Goal: Task Accomplishment & Management: Use online tool/utility

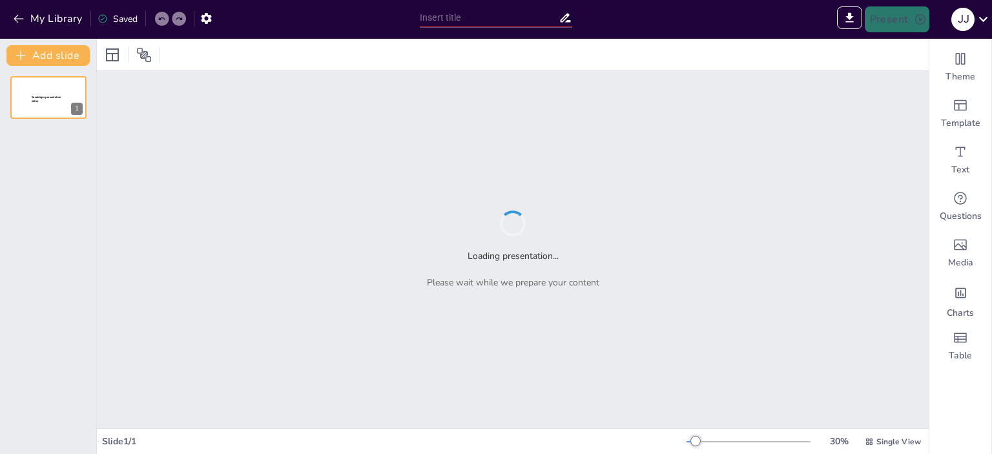
type input "Estrategias para la Implementación del Programa Escolar de Mejora Continua (PEM…"
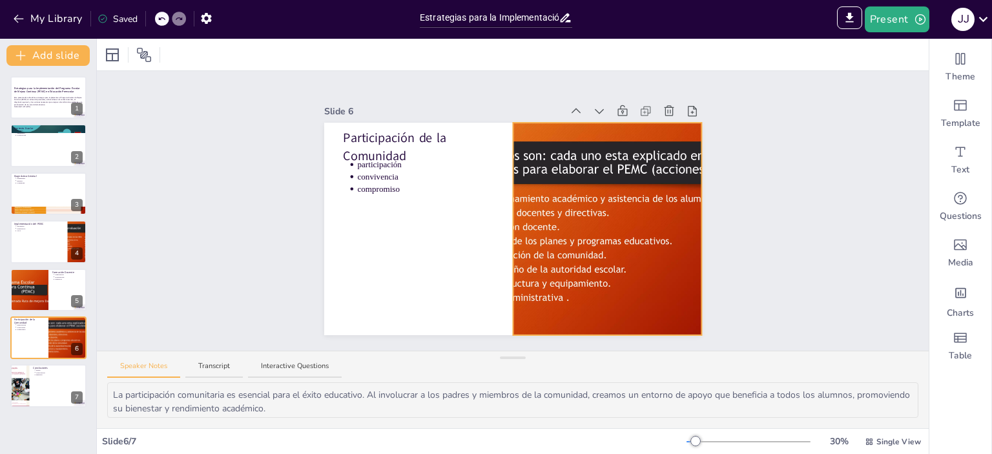
type textarea "El PEMC es una herramienta valiosa para mejorar la educación preescolar. Su imp…"
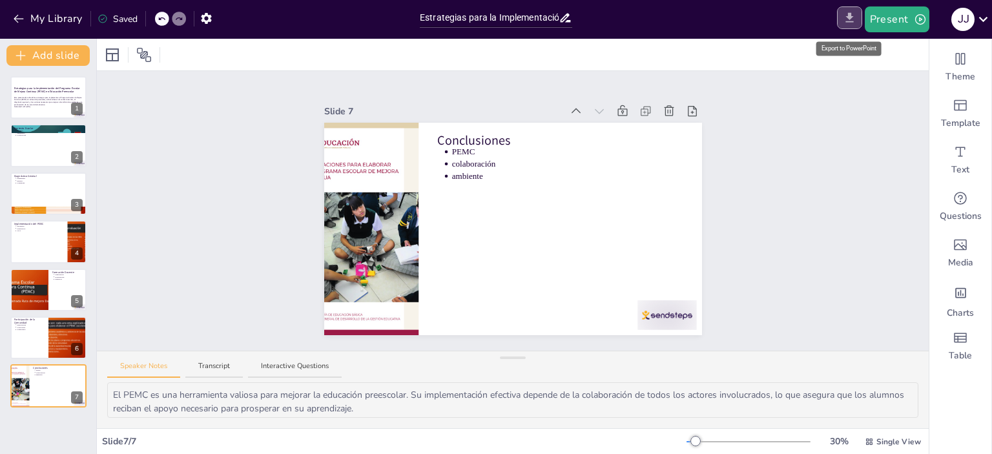
click at [845, 19] on icon "Export to PowerPoint" at bounding box center [850, 18] width 14 height 14
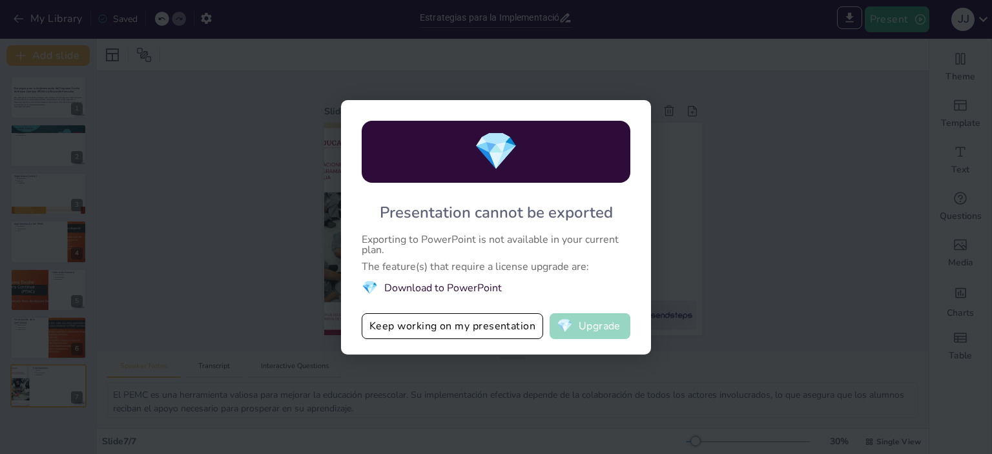
click at [587, 324] on button "💎 Upgrade" at bounding box center [590, 326] width 81 height 26
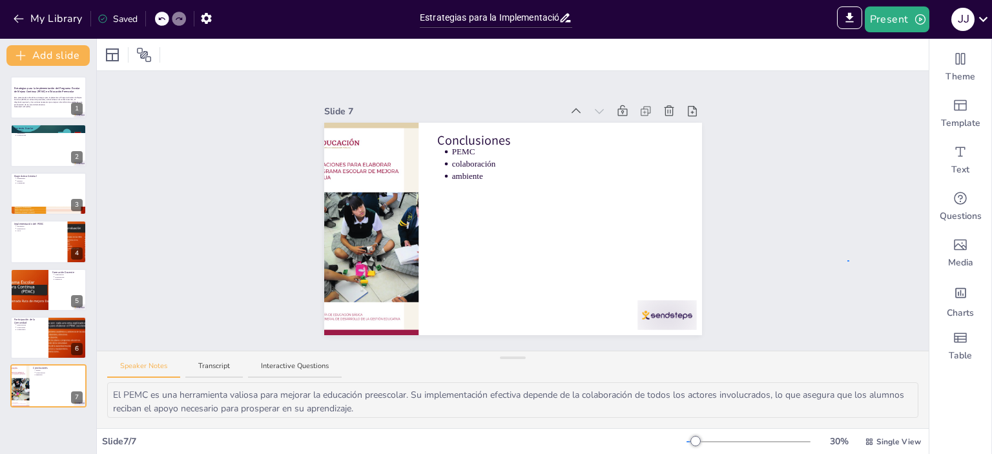
click at [851, 260] on div "Slide 1 Estrategias para la Implementación del Programa Escolar de Mejora Conti…" at bounding box center [513, 211] width 832 height 280
click at [507, 21] on input "Estrategias para la Implementación del Programa Escolar de Mejora Continua (PEM…" at bounding box center [489, 17] width 139 height 19
click at [916, 18] on icon "button" at bounding box center [920, 19] width 13 height 13
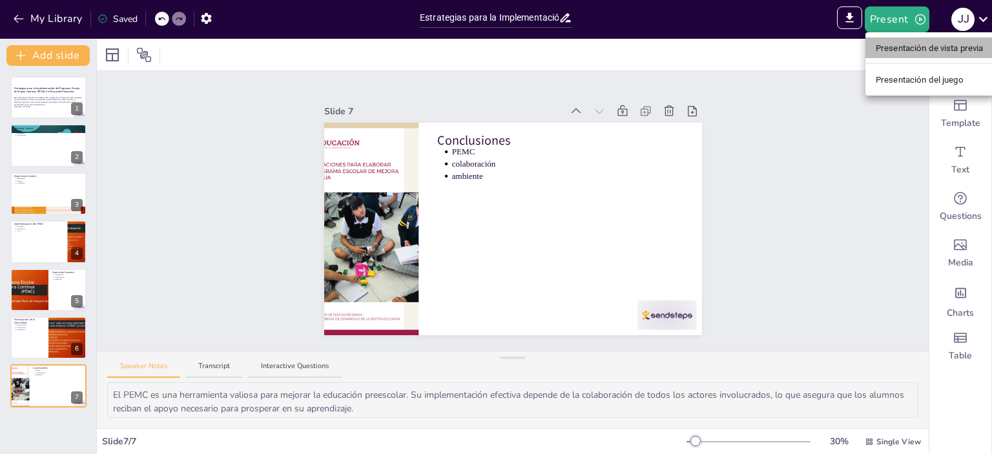
click at [895, 52] on font "Presentación de vista previa" at bounding box center [930, 48] width 108 height 10
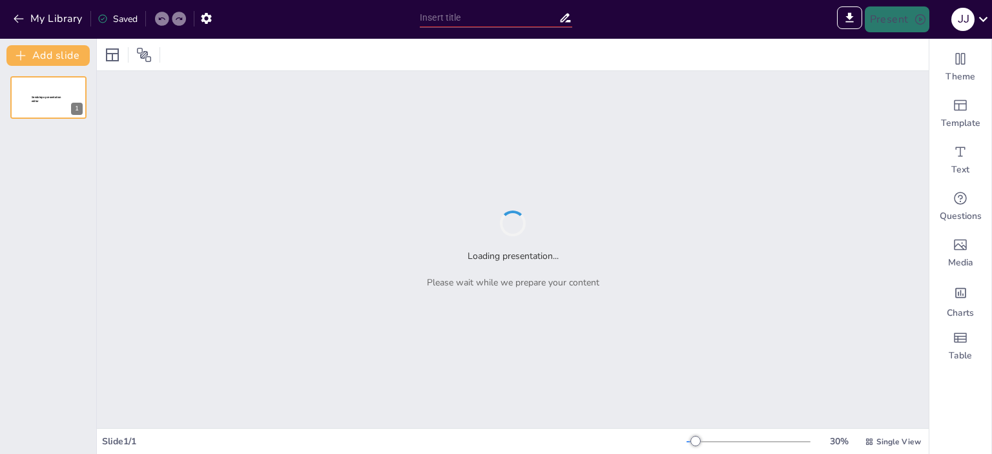
type input "Sendsteps presentation"
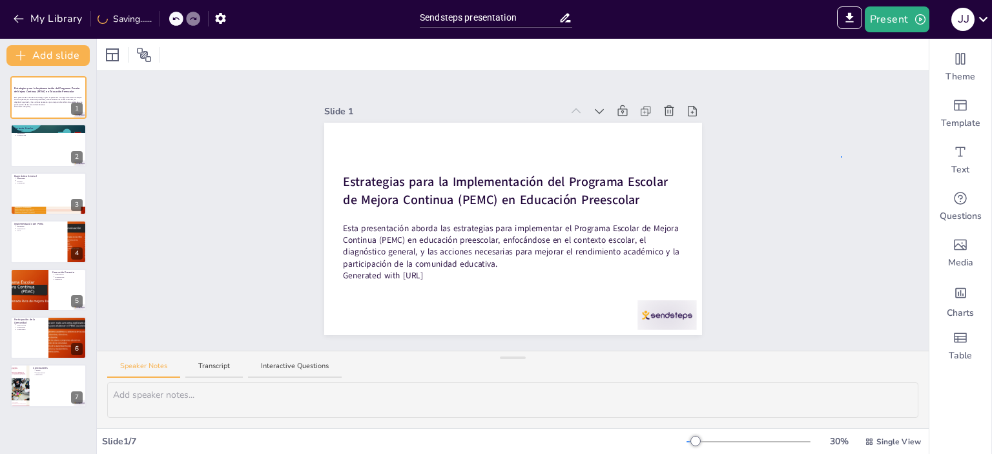
drag, startPoint x: 841, startPoint y: 156, endPoint x: 833, endPoint y: 90, distance: 66.4
click at [853, 21] on icon "Export to PowerPoint" at bounding box center [850, 18] width 8 height 10
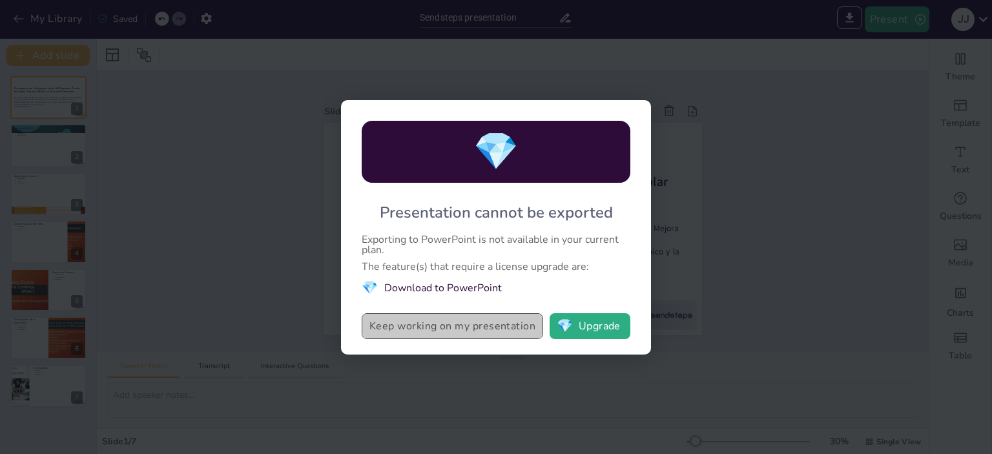
click at [468, 333] on button "Keep working on my presentation" at bounding box center [453, 326] width 182 height 26
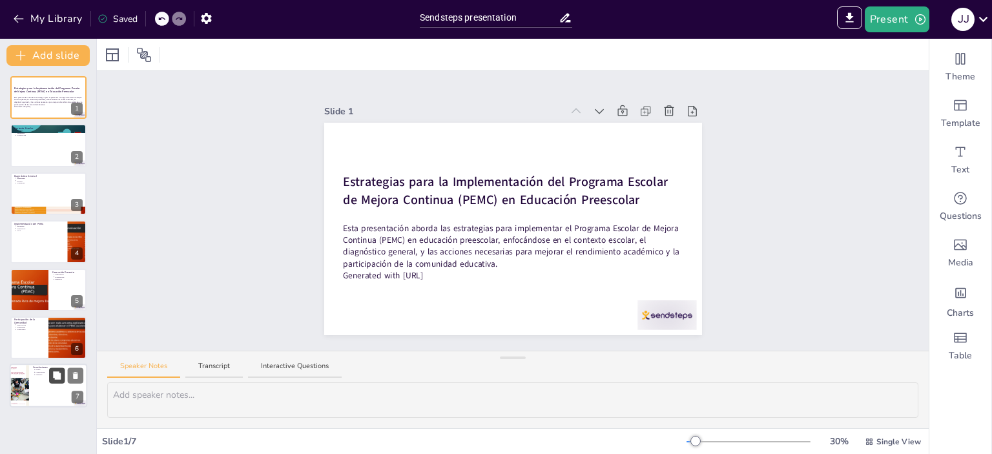
click at [50, 369] on button at bounding box center [57, 376] width 16 height 16
type textarea "El PEMC es una herramienta valiosa para mejorar la educación preescolar. Su imp…"
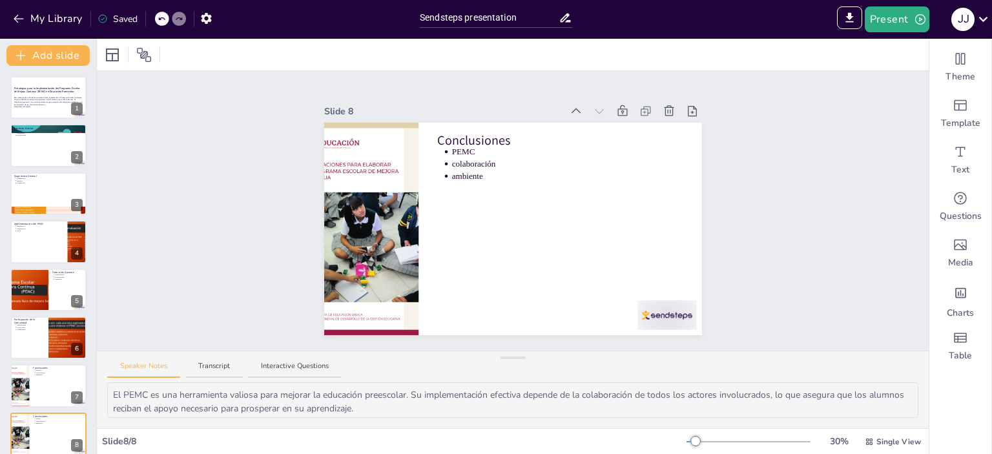
scroll to position [12, 0]
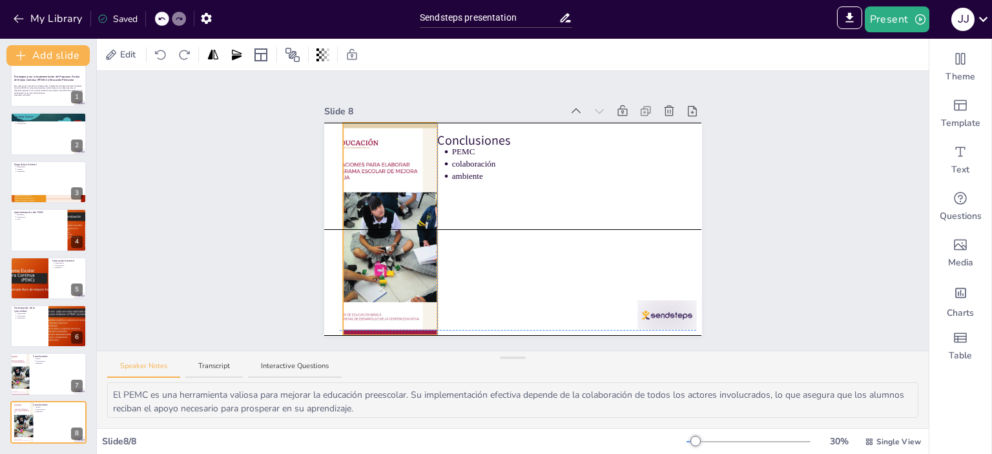
drag, startPoint x: 375, startPoint y: 237, endPoint x: 390, endPoint y: 236, distance: 15.5
click at [390, 236] on div at bounding box center [391, 229] width 160 height 213
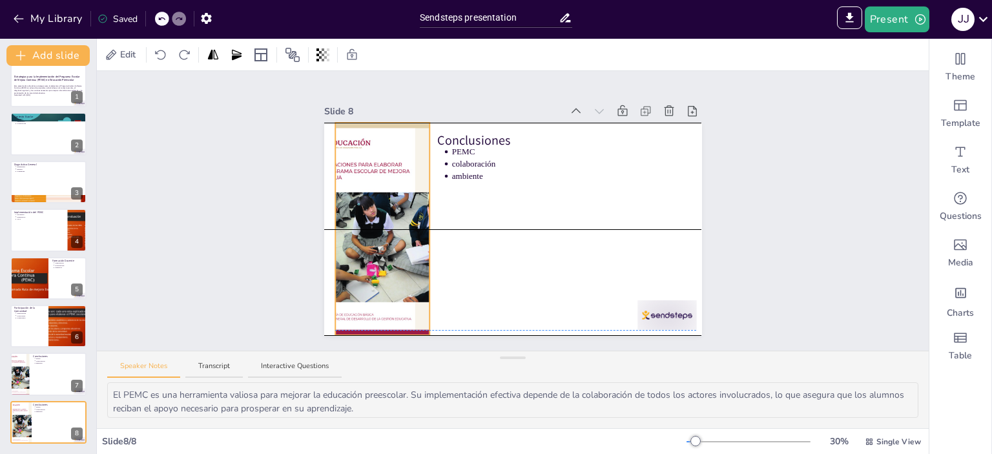
drag, startPoint x: 426, startPoint y: 222, endPoint x: 419, endPoint y: 219, distance: 8.2
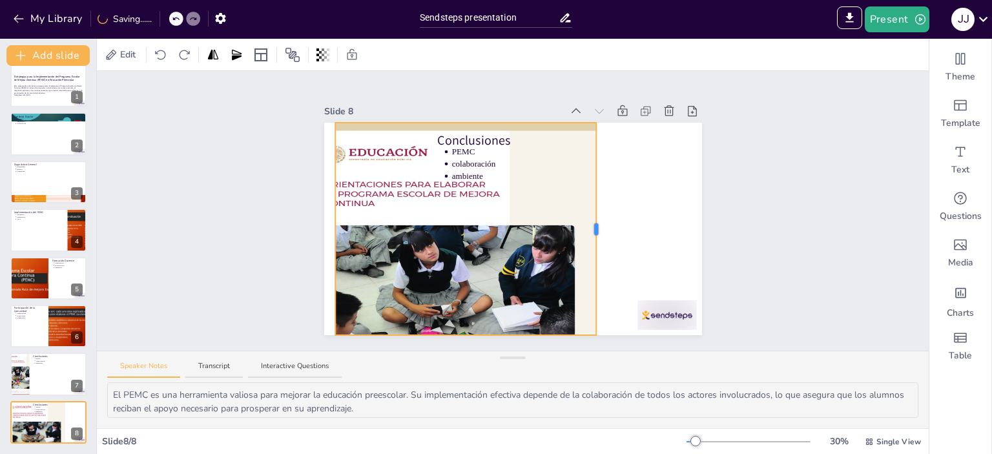
drag, startPoint x: 420, startPoint y: 223, endPoint x: 587, endPoint y: 236, distance: 167.2
click at [587, 236] on div at bounding box center [465, 229] width 261 height 213
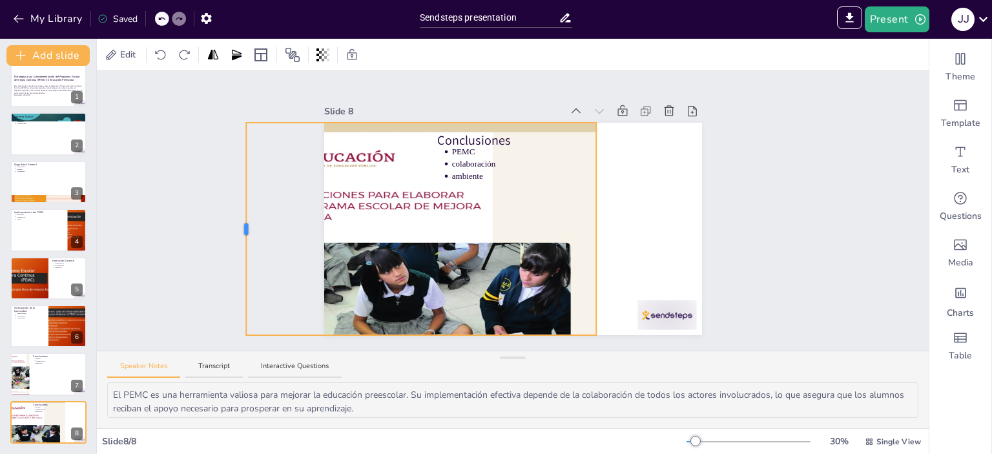
drag, startPoint x: 324, startPoint y: 226, endPoint x: 379, endPoint y: 228, distance: 55.6
click at [249, 238] on div "Slide 1 Estrategias para la Implementación del Programa Escolar de Mejora Conti…" at bounding box center [513, 211] width 832 height 280
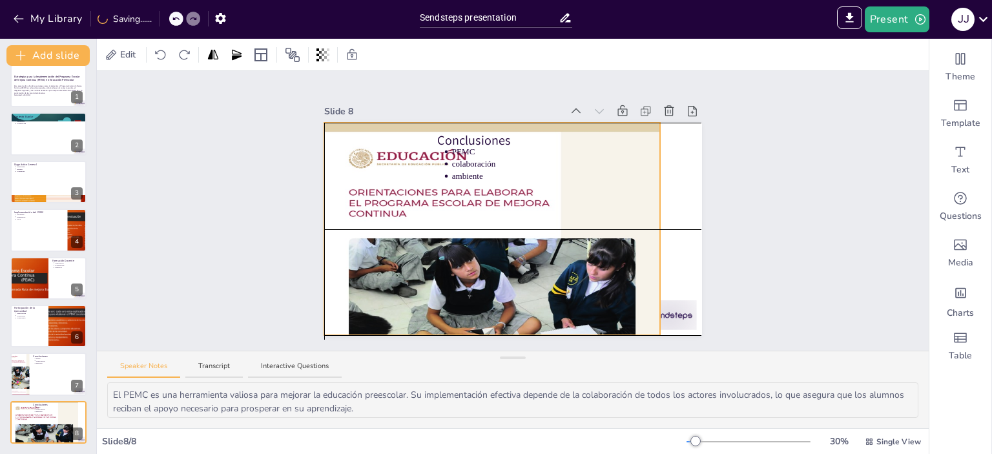
drag, startPoint x: 392, startPoint y: 228, endPoint x: 455, endPoint y: 233, distance: 63.5
click at [455, 233] on div at bounding box center [492, 299] width 336 height 353
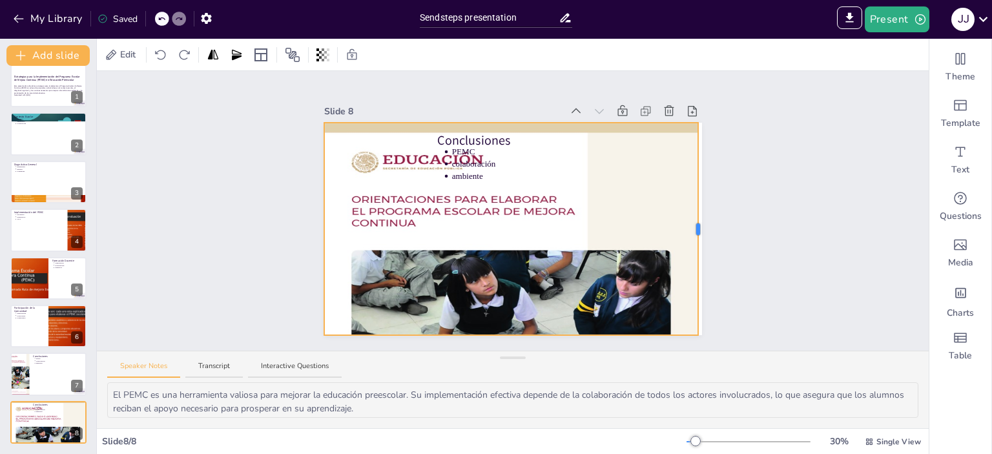
drag, startPoint x: 651, startPoint y: 220, endPoint x: 689, endPoint y: 215, distance: 38.5
click at [689, 215] on div "Conclusiones PEMC colaboración ambiente" at bounding box center [513, 229] width 378 height 213
click at [556, 214] on div at bounding box center [511, 318] width 374 height 390
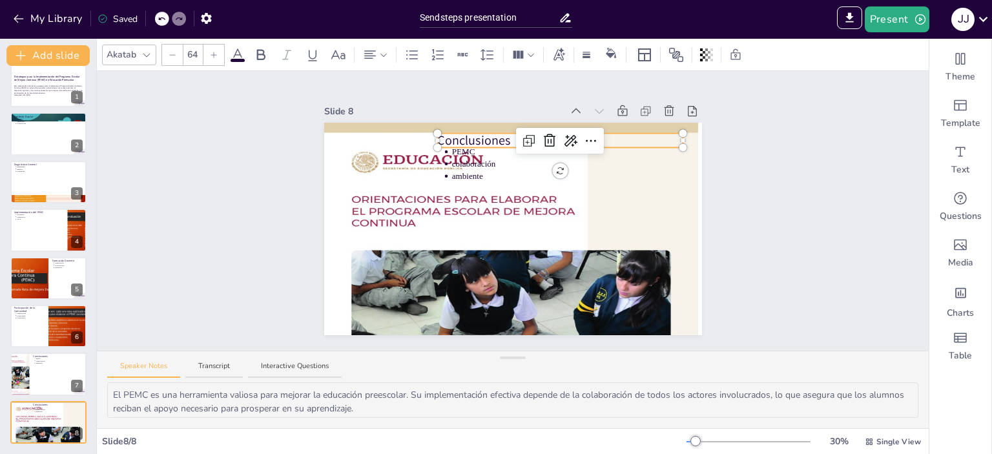
click at [437, 133] on div "Conclusiones PEMC colaboración ambiente" at bounding box center [513, 229] width 378 height 213
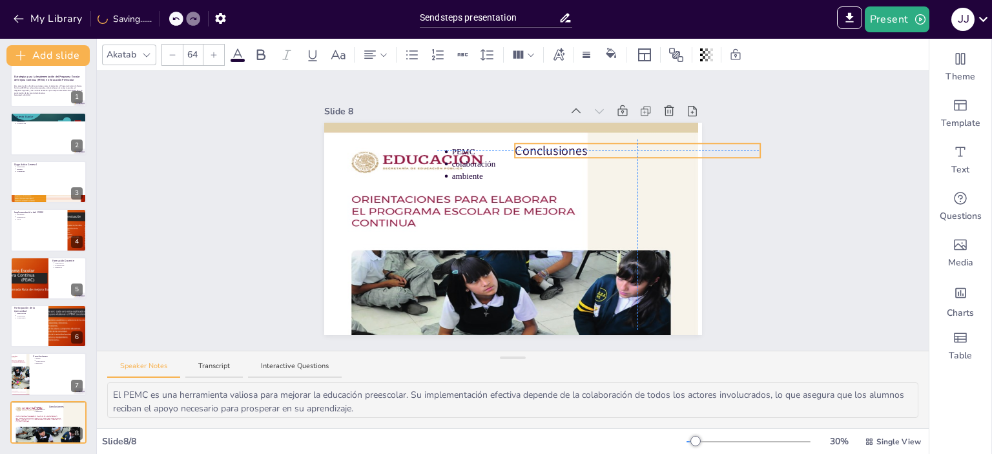
drag, startPoint x: 438, startPoint y: 139, endPoint x: 585, endPoint y: 144, distance: 146.8
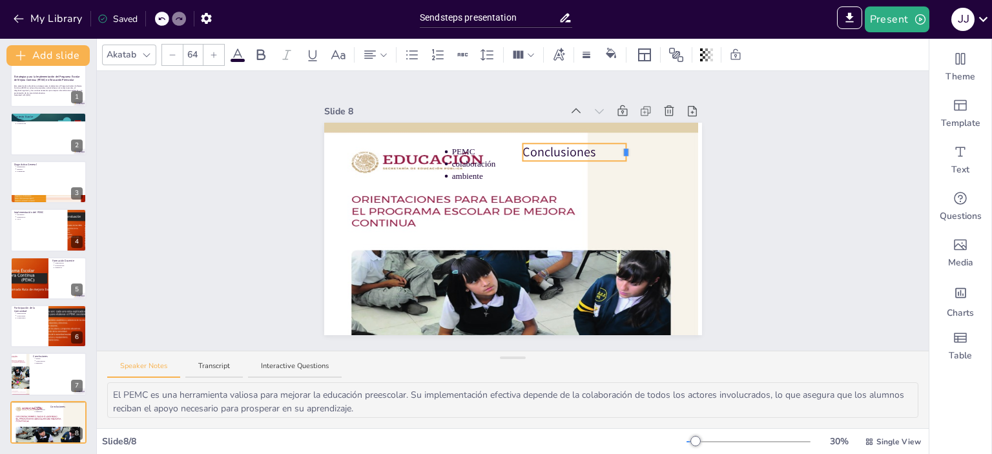
drag, startPoint x: 760, startPoint y: 145, endPoint x: 600, endPoint y: 153, distance: 160.4
click at [617, 153] on div "Conclusiones PEMC colaboración ambiente" at bounding box center [513, 229] width 378 height 213
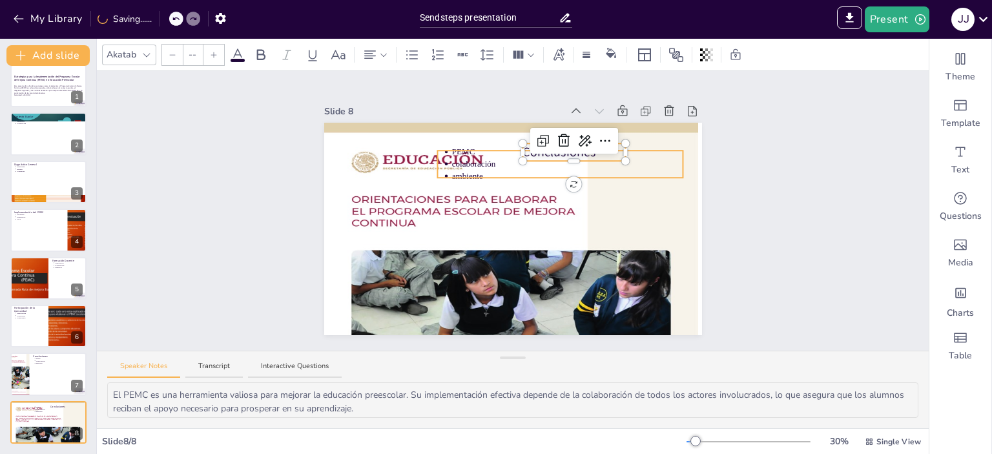
type input "43"
click at [456, 147] on div "Conclusiones PEMC colaboración ambiente" at bounding box center [513, 229] width 378 height 213
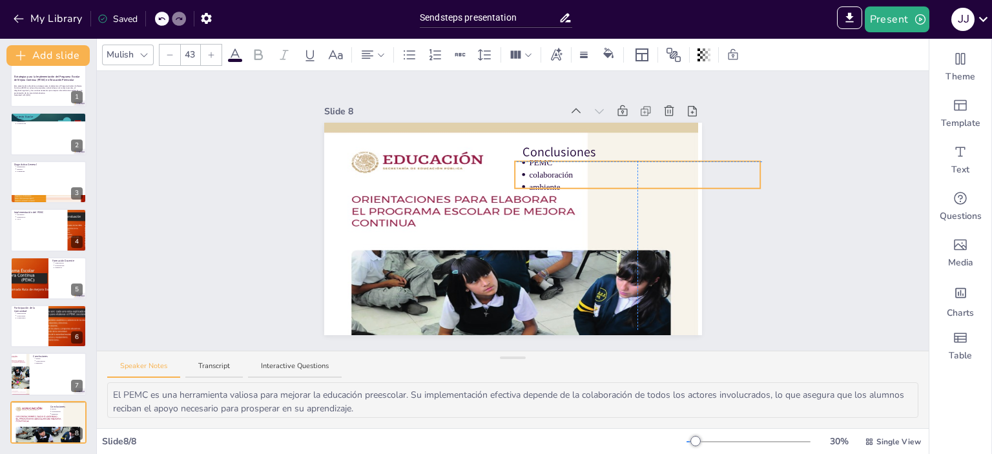
click at [534, 157] on p "PEMC" at bounding box center [644, 162] width 231 height 12
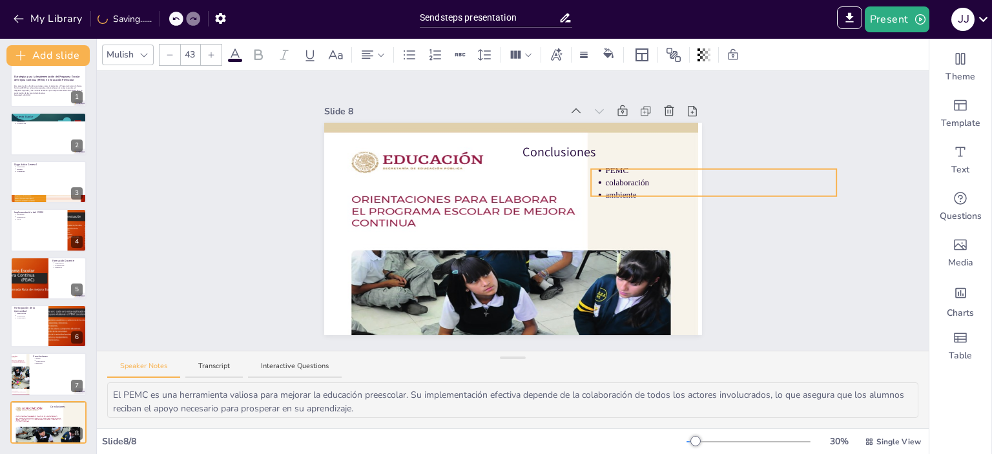
drag, startPoint x: 544, startPoint y: 158, endPoint x: 620, endPoint y: 166, distance: 76.6
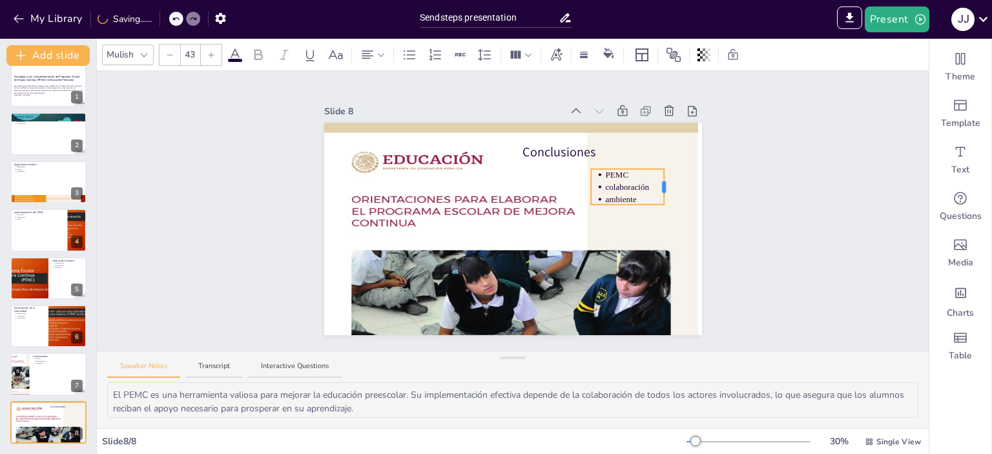
click at [662, 184] on div at bounding box center [664, 187] width 4 height 12
